Goal: Task Accomplishment & Management: Complete application form

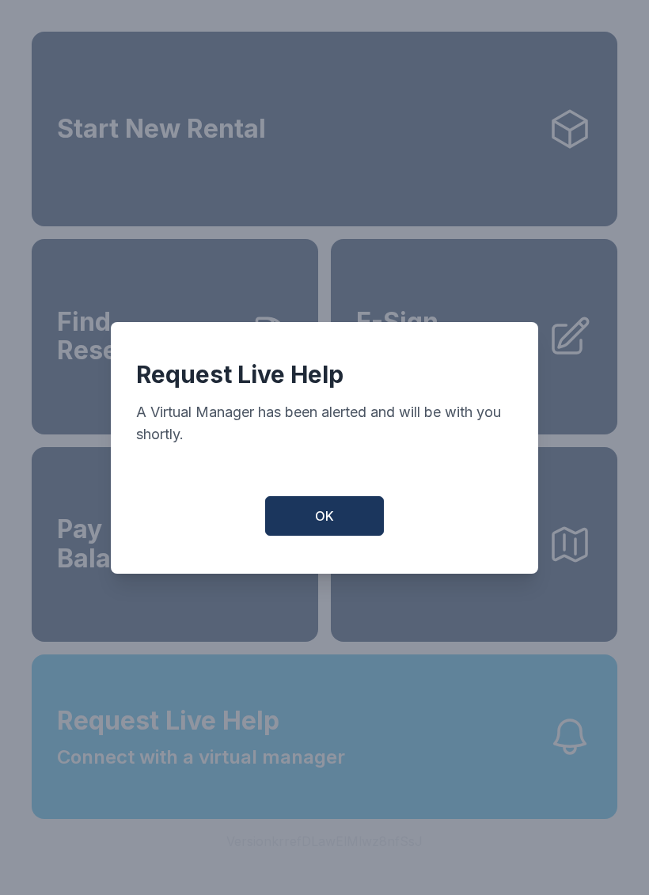
click at [314, 525] on button "OK" at bounding box center [324, 516] width 119 height 40
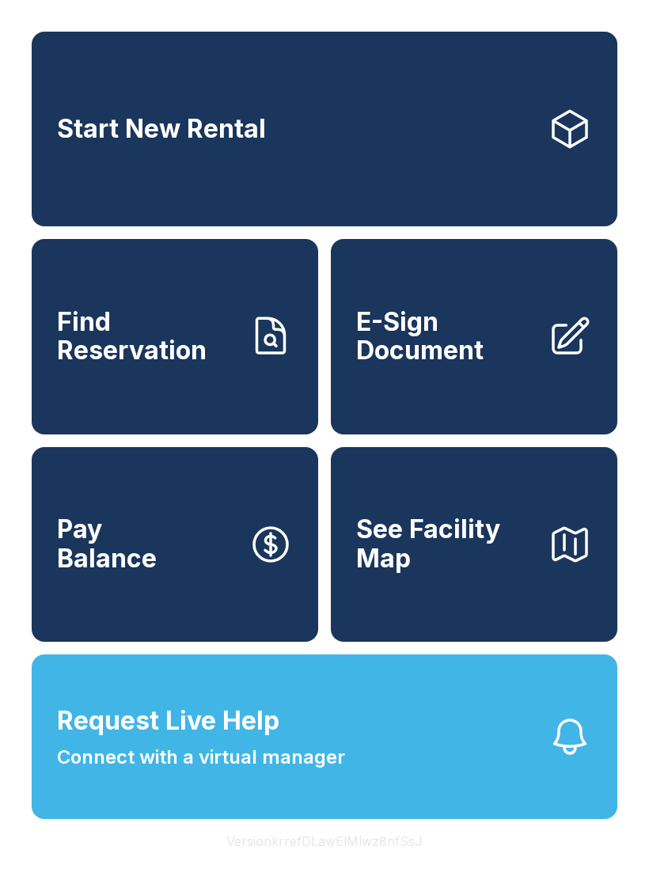
click at [272, 771] on span "Connect with a virtual manager" at bounding box center [201, 757] width 288 height 28
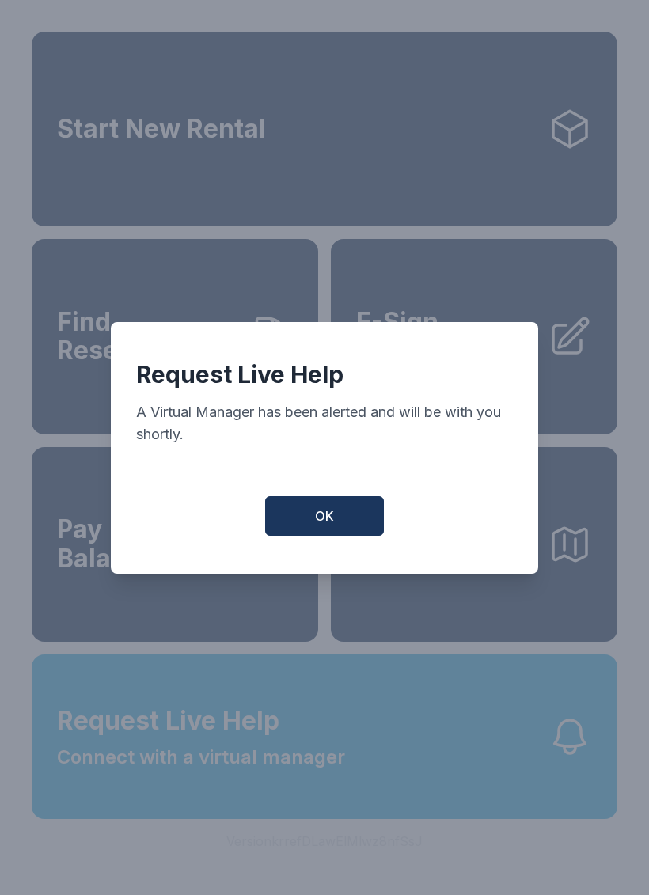
click at [329, 525] on span "OK" at bounding box center [324, 515] width 19 height 19
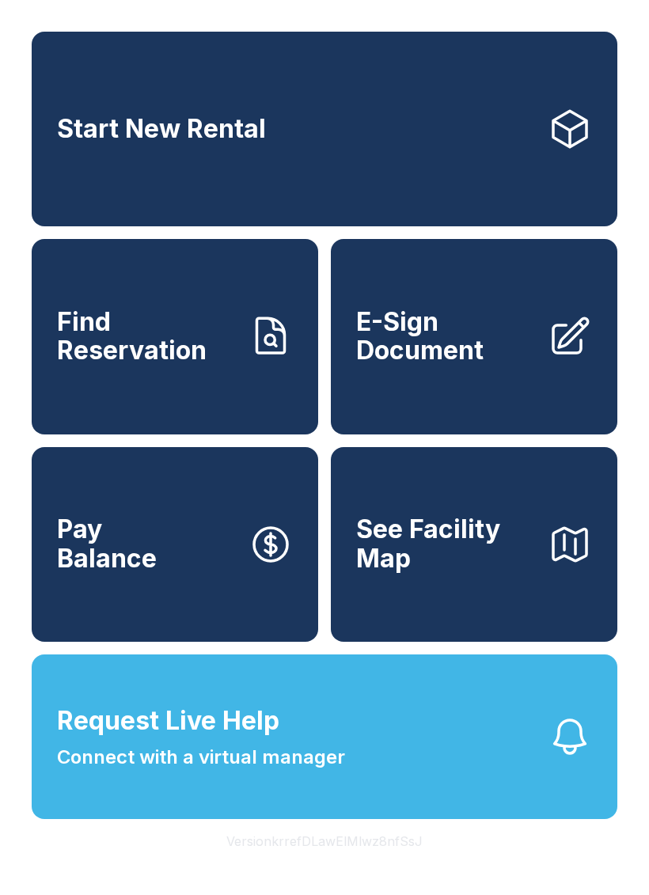
click at [445, 316] on link "E-Sign Document" at bounding box center [474, 336] width 286 height 195
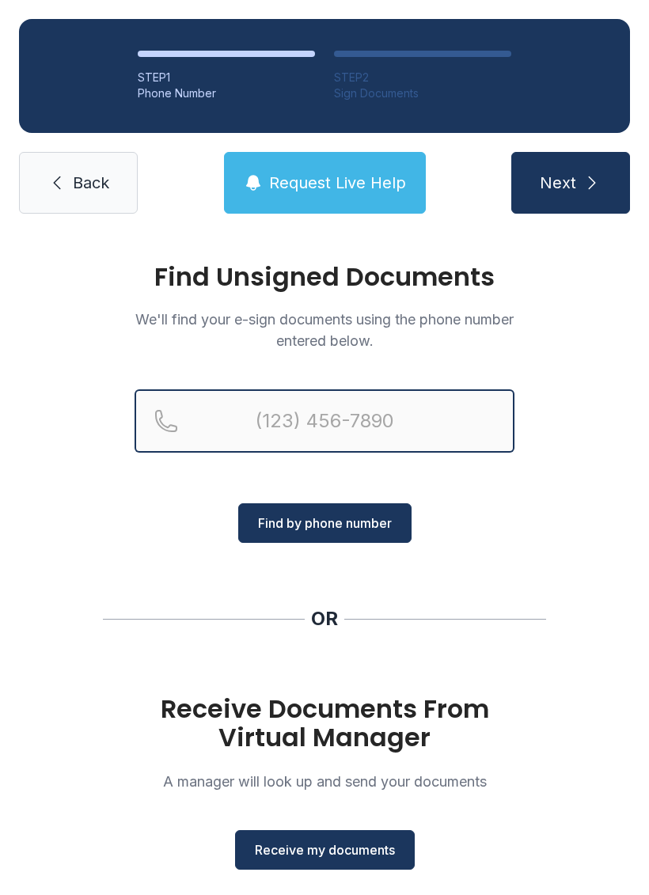
click at [248, 421] on input "Reservation phone number" at bounding box center [325, 420] width 380 height 63
type input "("
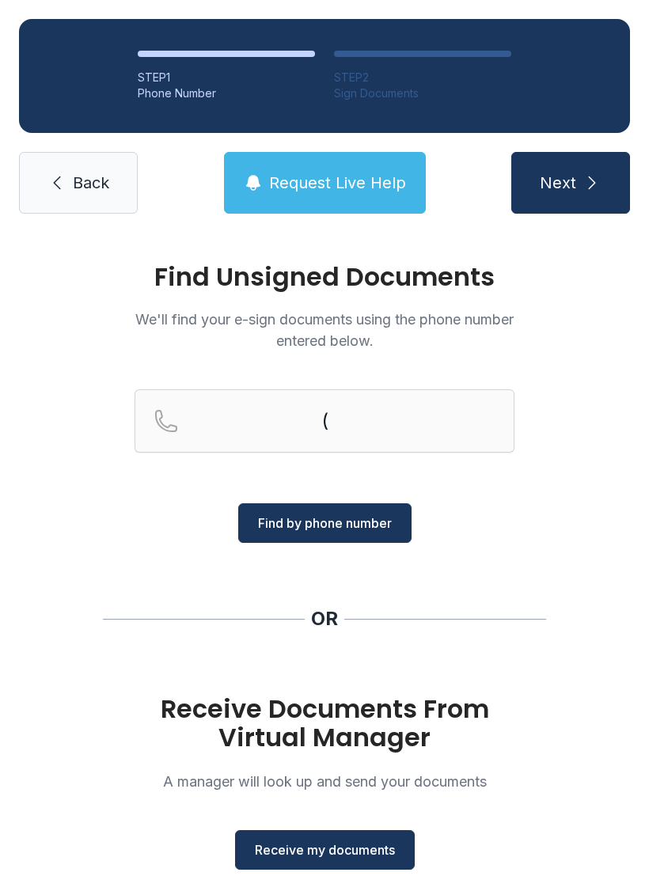
click at [149, 536] on div "( Find by phone number" at bounding box center [325, 465] width 380 height 153
click at [310, 848] on span "Receive my documents" at bounding box center [325, 849] width 140 height 19
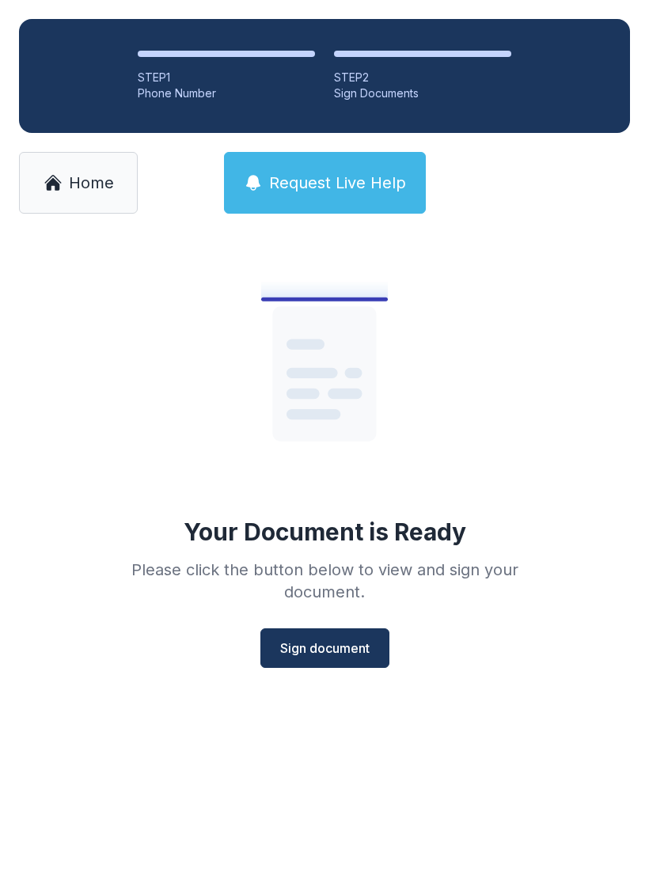
click at [319, 647] on span "Sign document" at bounding box center [324, 648] width 89 height 19
